Goal: Task Accomplishment & Management: Complete application form

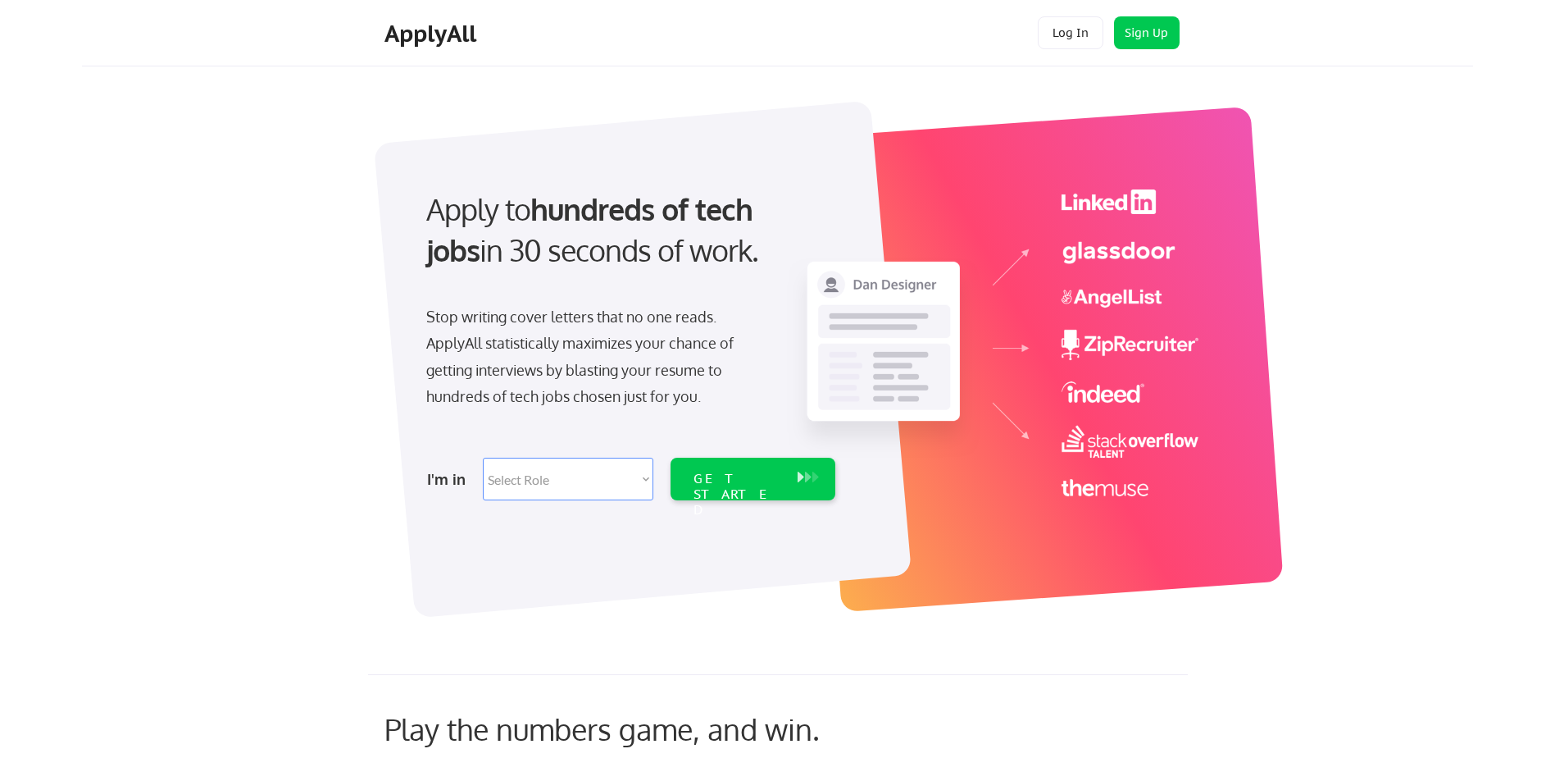
click at [595, 469] on select "Select Role Software Engineering Product Management Customer Success Sales UI/U…" at bounding box center [568, 479] width 171 height 43
select select ""it_security""
click at [483, 458] on select "Select Role Software Engineering Product Management Customer Success Sales UI/U…" at bounding box center [568, 479] width 171 height 43
select select ""it_security""
click at [717, 471] on div "GET STARTED" at bounding box center [738, 495] width 88 height 48
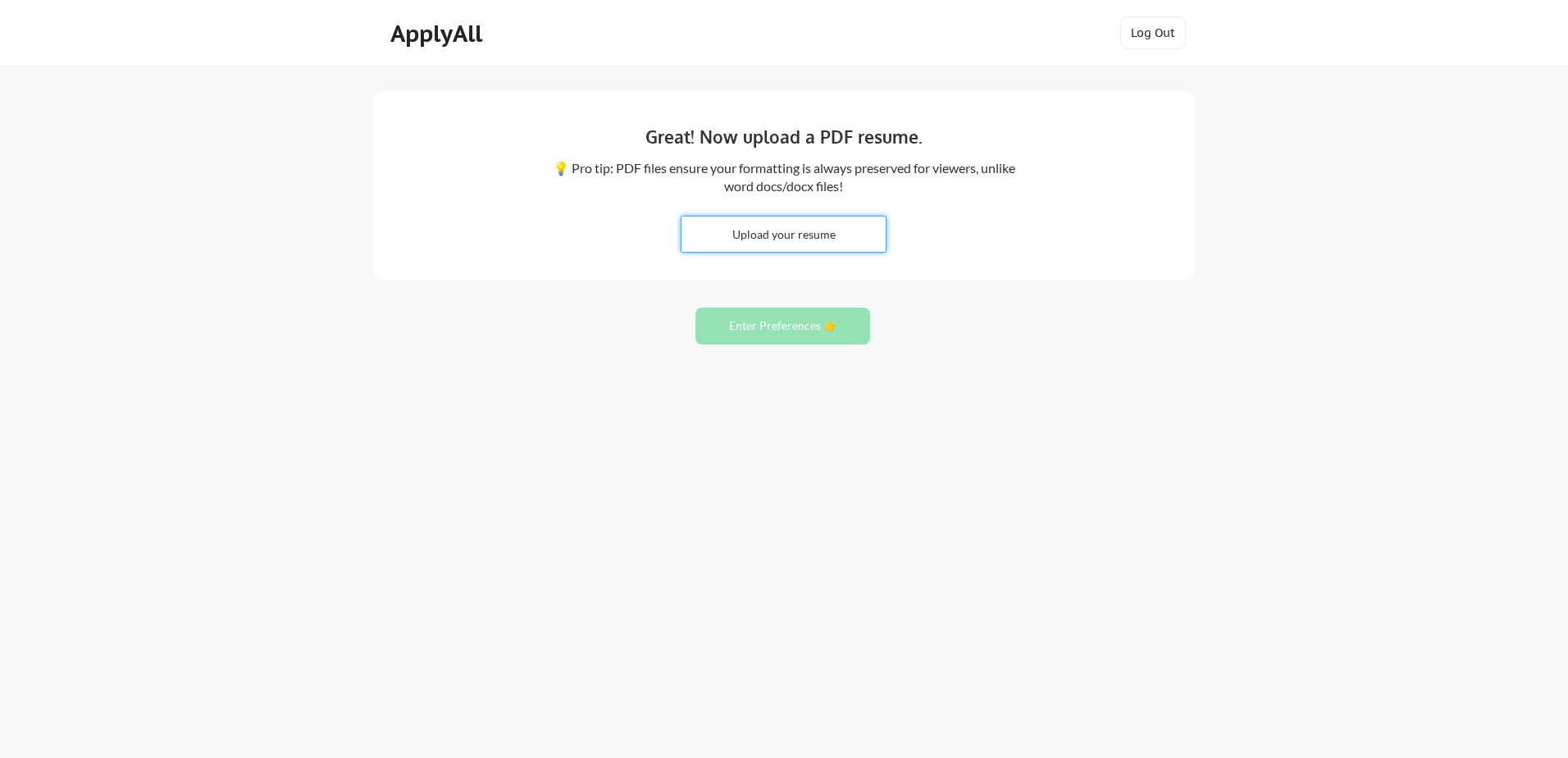
click at [710, 239] on input "file" at bounding box center [783, 233] width 204 height 35
